Goal: Submit feedback/report problem: Submit feedback/report problem

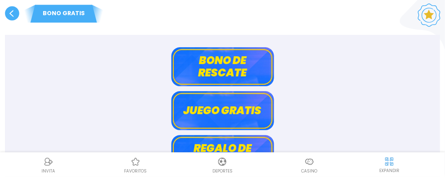
scroll to position [74, 0]
drag, startPoint x: 0, startPoint y: 0, endPoint x: 224, endPoint y: 103, distance: 246.8
click at [224, 103] on button "Juego gratis" at bounding box center [222, 110] width 103 height 39
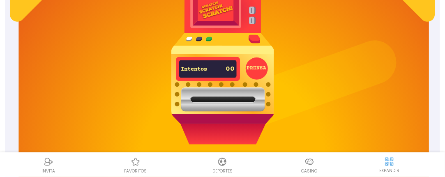
scroll to position [76, 0]
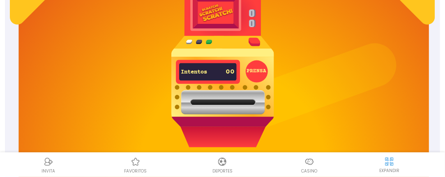
click at [255, 69] on button "PRENSA" at bounding box center [257, 71] width 22 height 22
click at [210, 44] on img at bounding box center [222, 64] width 103 height 166
click at [207, 38] on img at bounding box center [222, 64] width 103 height 166
click at [204, 38] on img at bounding box center [222, 64] width 103 height 166
click at [189, 44] on img at bounding box center [222, 64] width 103 height 166
